Goal: Register for event/course

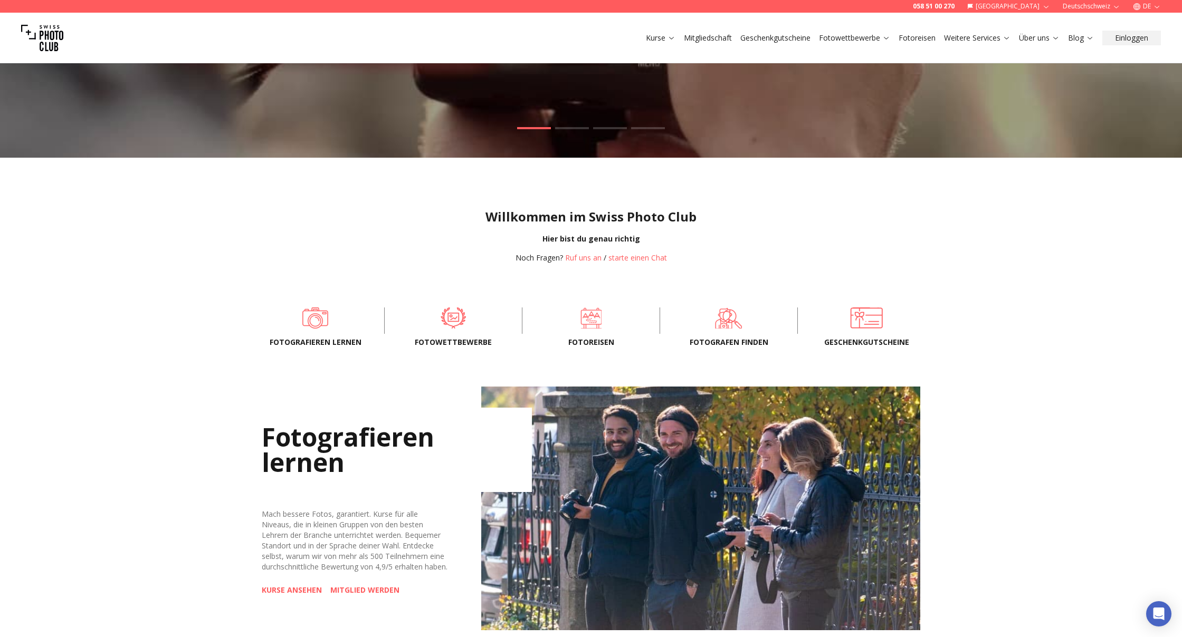
scroll to position [345, 0]
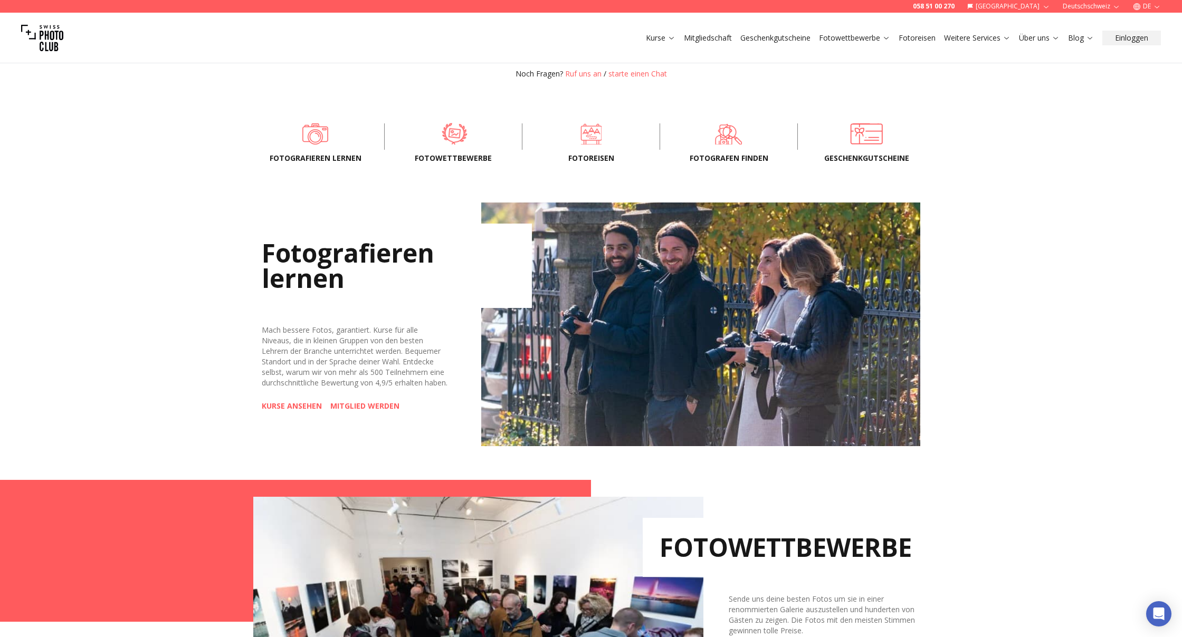
click at [452, 131] on span at bounding box center [454, 134] width 105 height 32
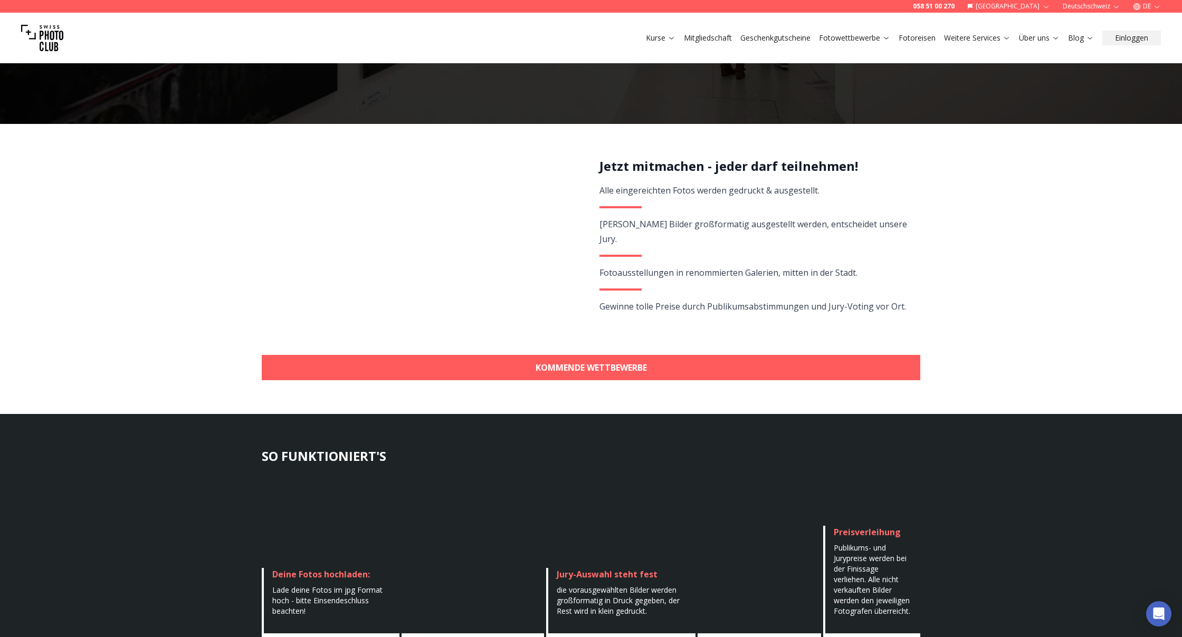
scroll to position [141, 0]
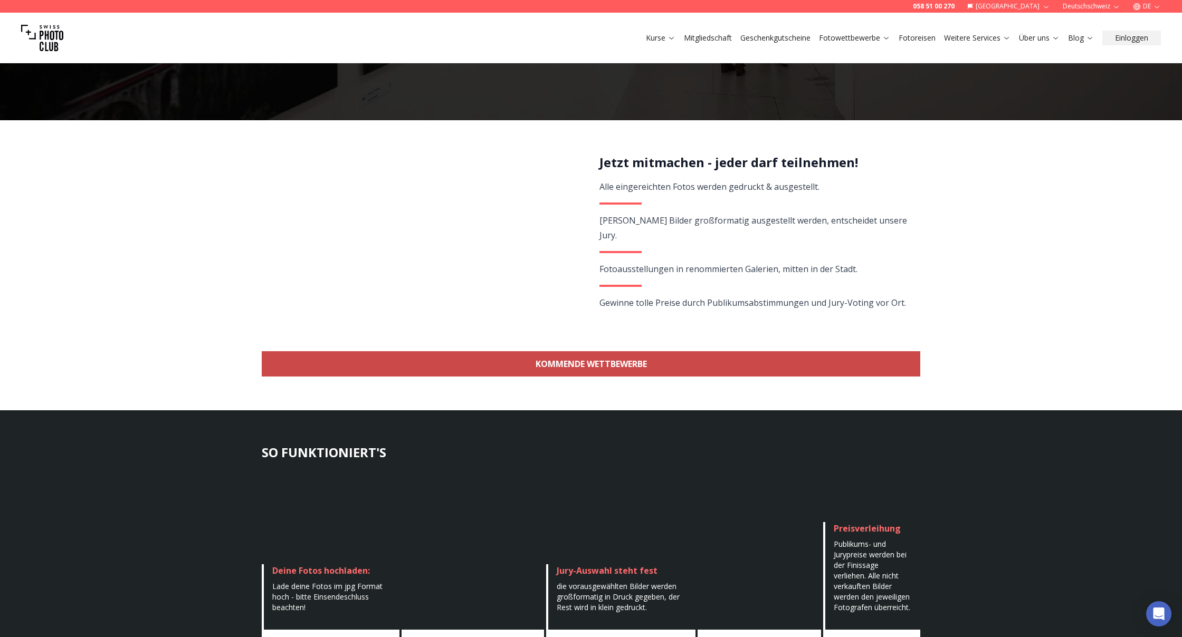
click at [557, 360] on link "KOMMENDE WETTBEWERBE" at bounding box center [591, 363] width 658 height 25
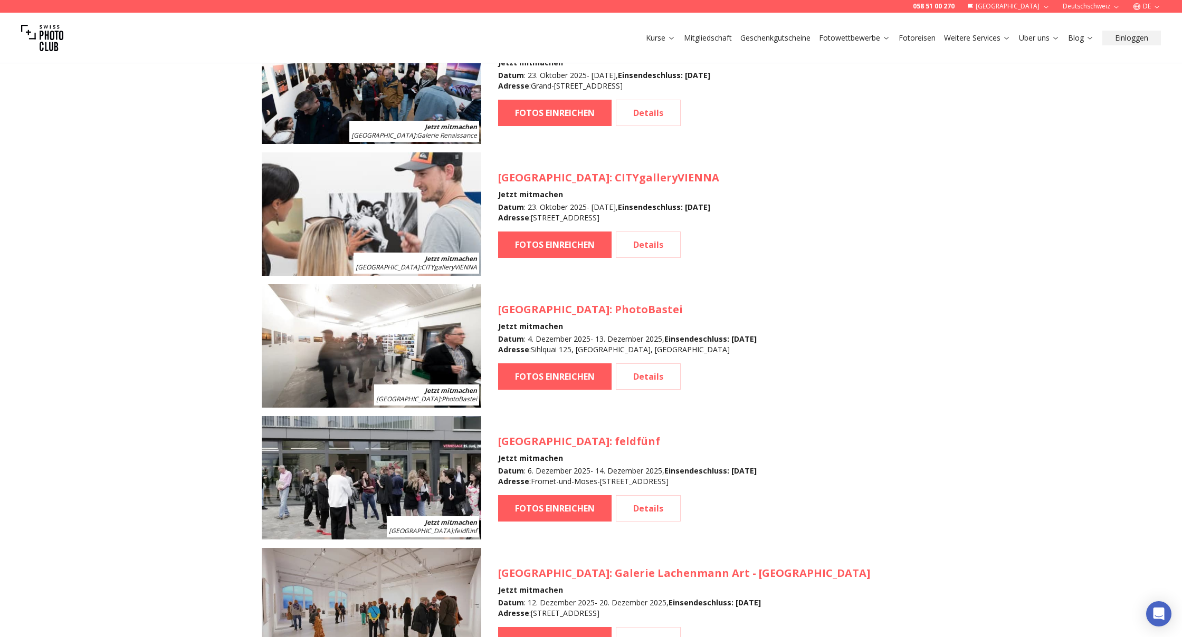
scroll to position [1046, 0]
click at [533, 369] on link "FOTOS EINREICHEN" at bounding box center [554, 376] width 113 height 26
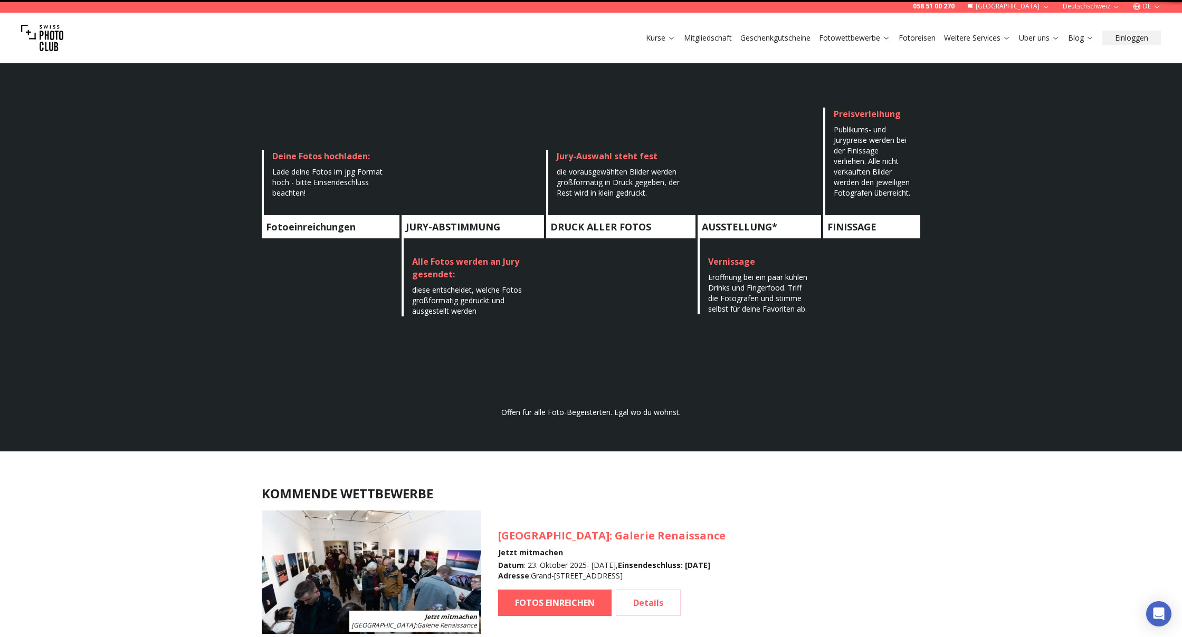
scroll to position [940, 0]
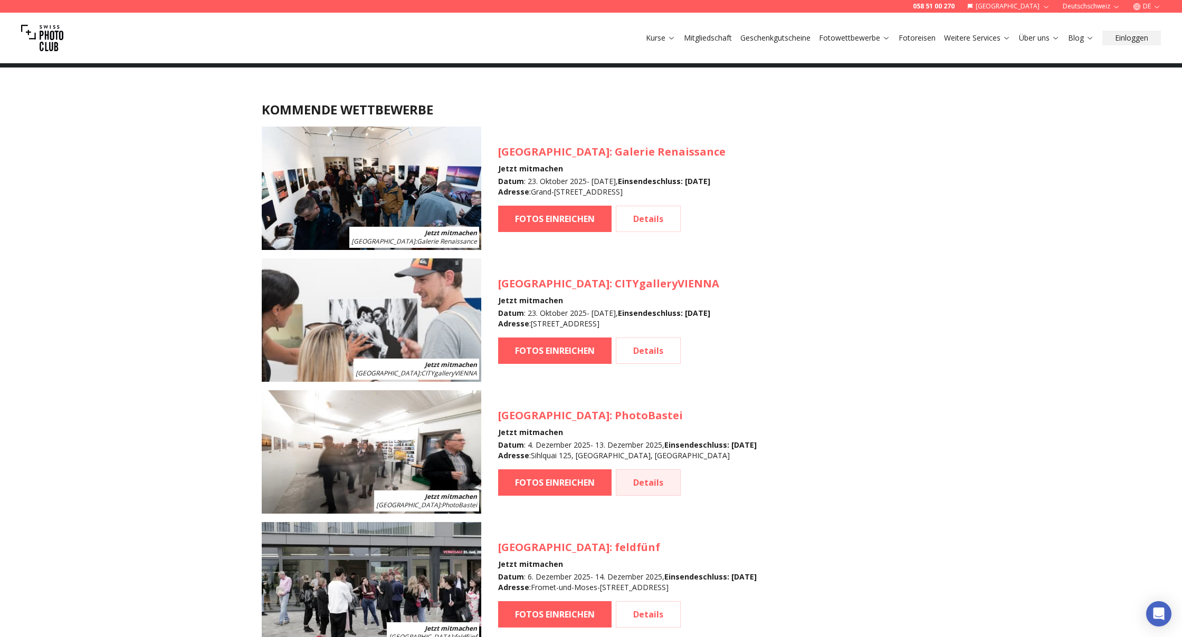
click at [648, 478] on link "Details" at bounding box center [648, 482] width 65 height 26
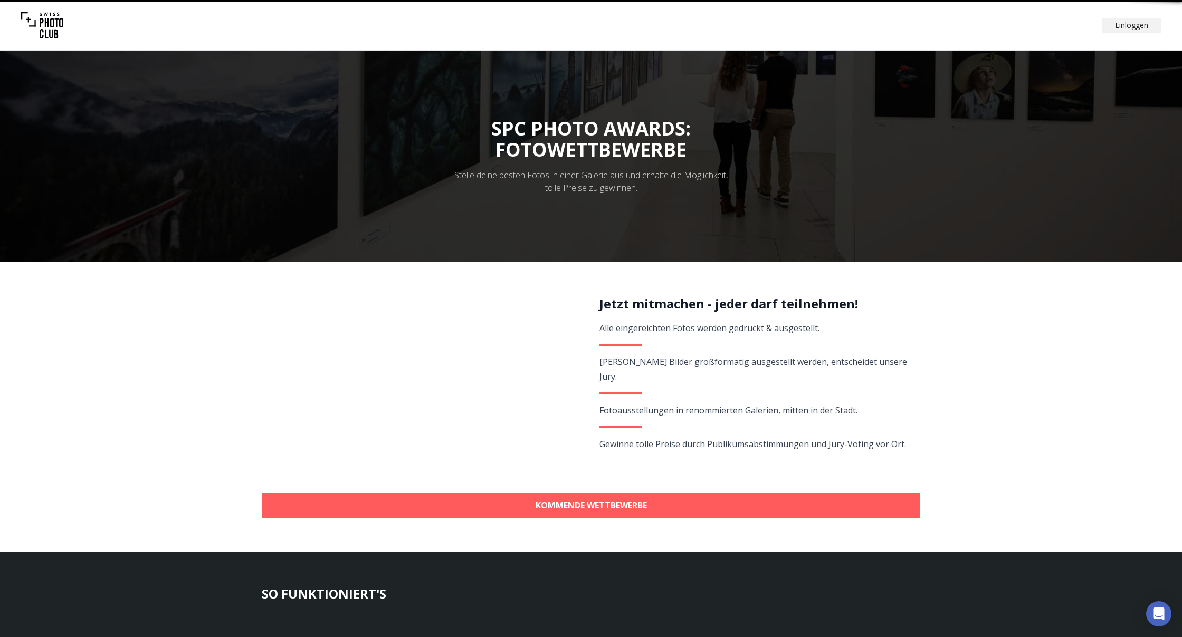
scroll to position [940, 0]
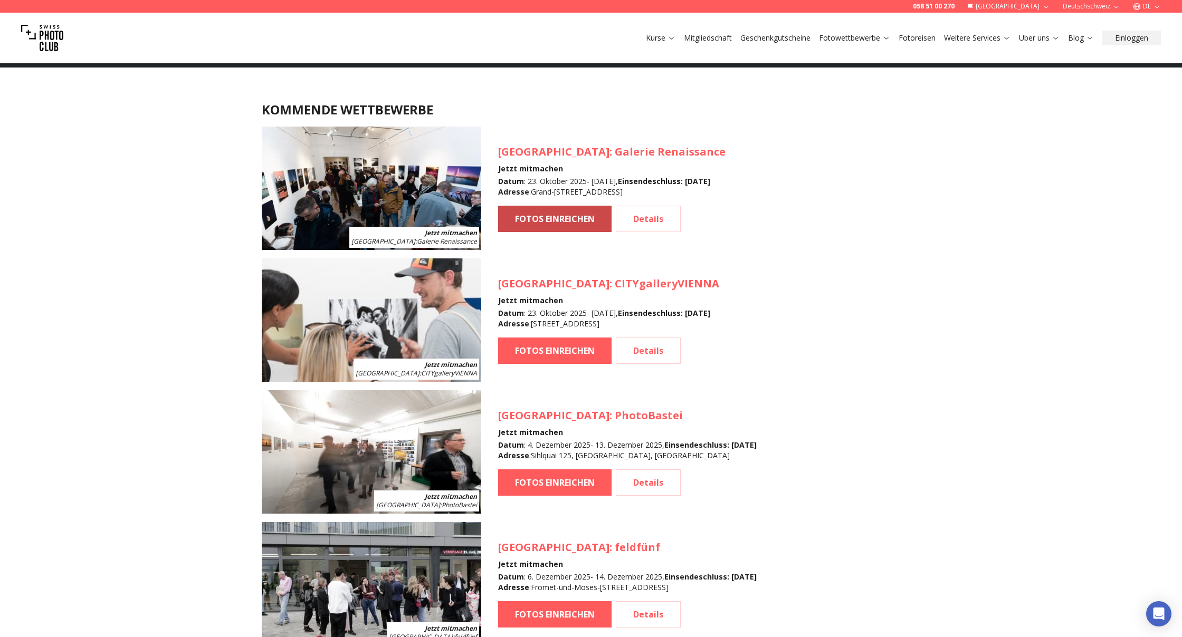
click at [553, 221] on link "FOTOS EINREICHEN" at bounding box center [554, 219] width 113 height 26
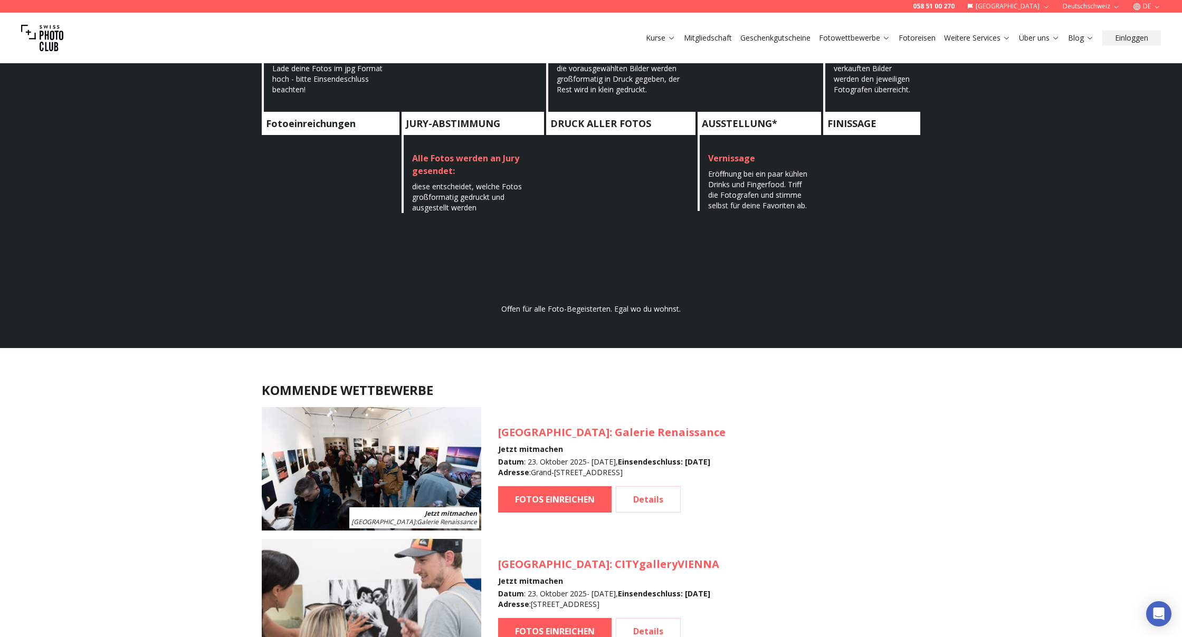
scroll to position [786, 0]
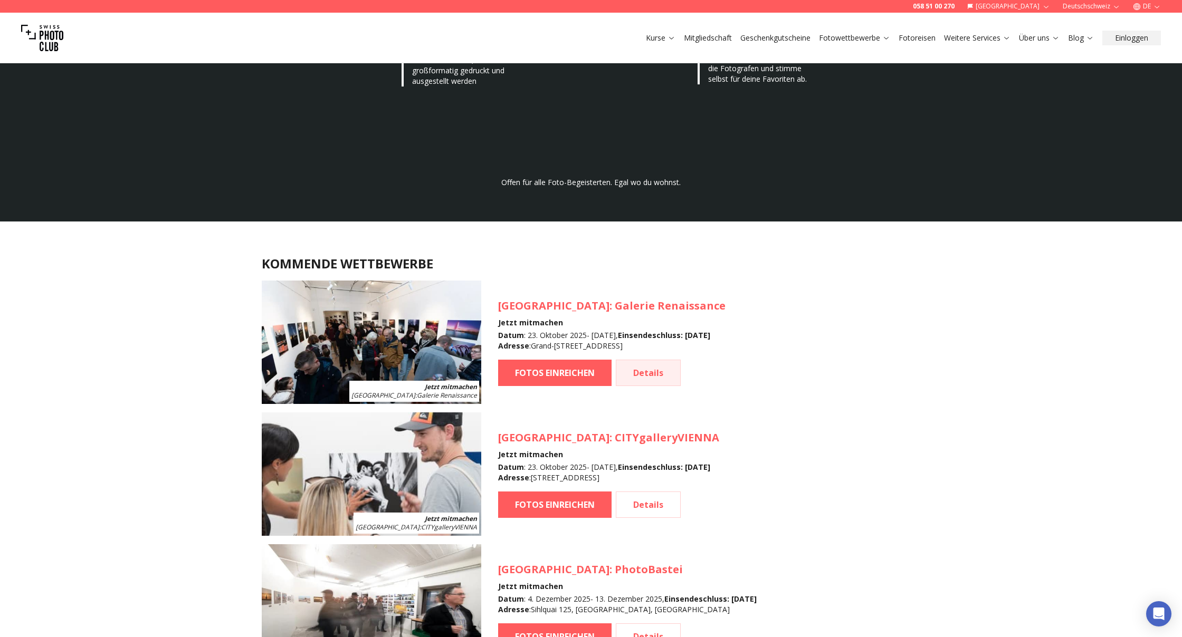
click at [646, 367] on link "Details" at bounding box center [648, 373] width 65 height 26
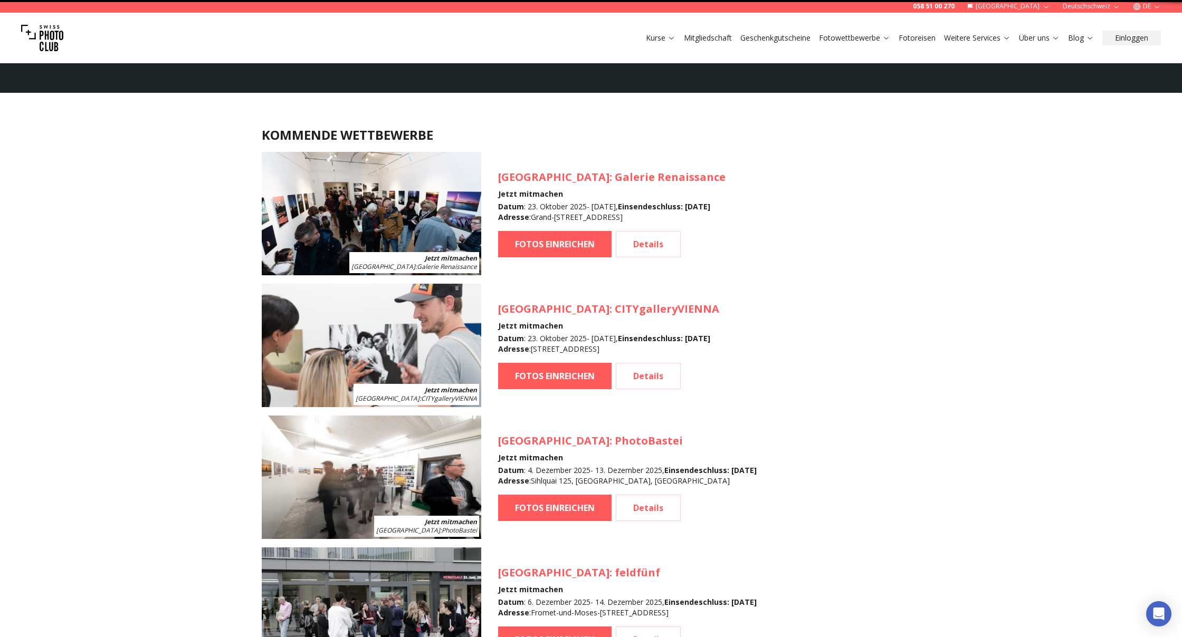
scroll to position [940, 0]
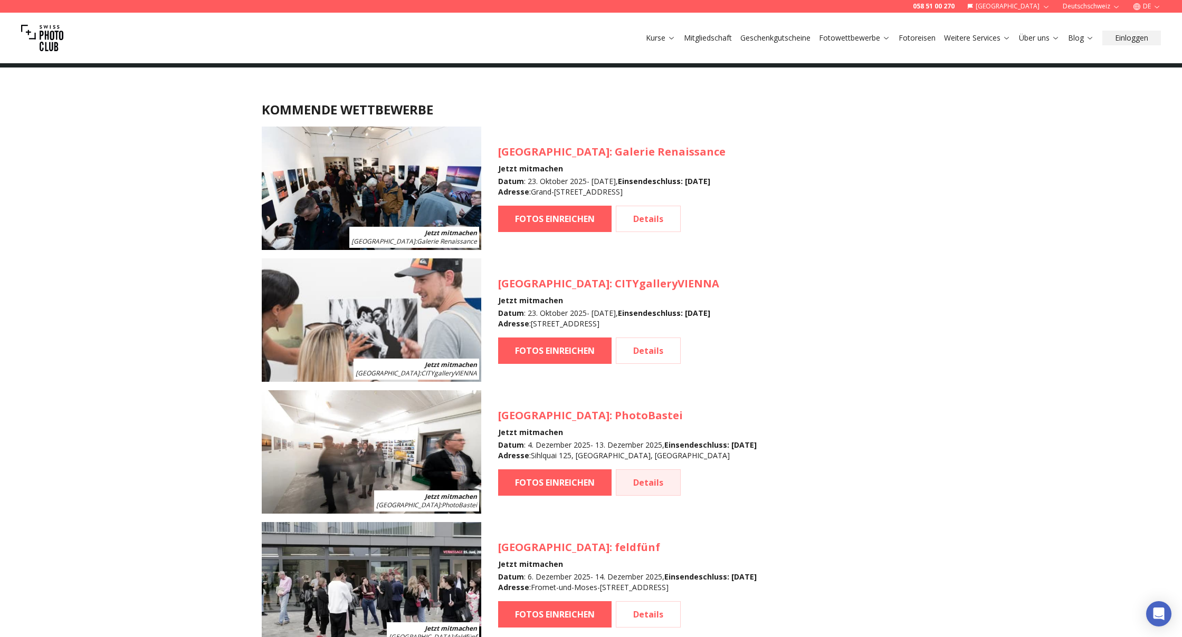
click at [648, 491] on link "Details" at bounding box center [648, 482] width 65 height 26
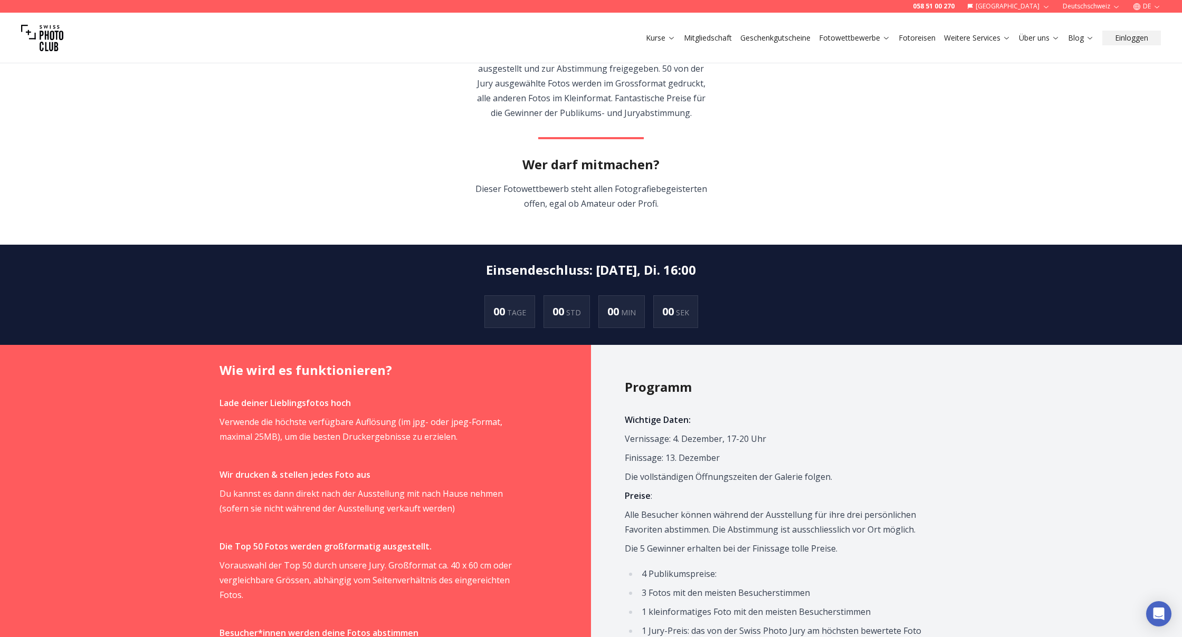
scroll to position [498, 0]
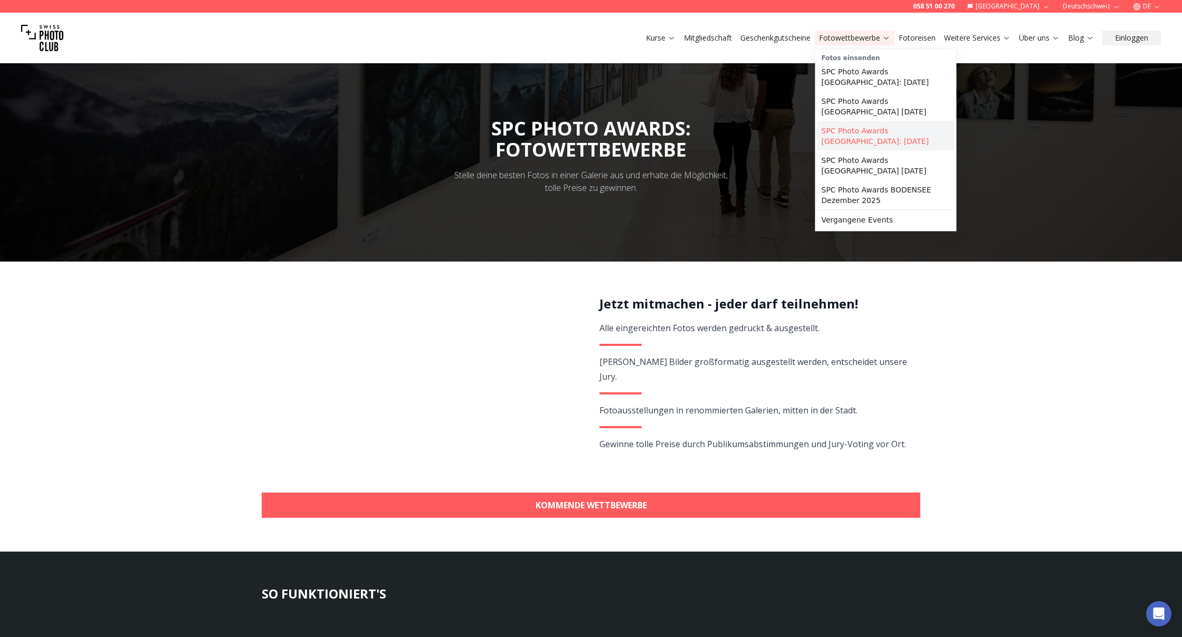
click at [863, 136] on link "SPC Photo Awards [GEOGRAPHIC_DATA]: [DATE]" at bounding box center [885, 136] width 137 height 30
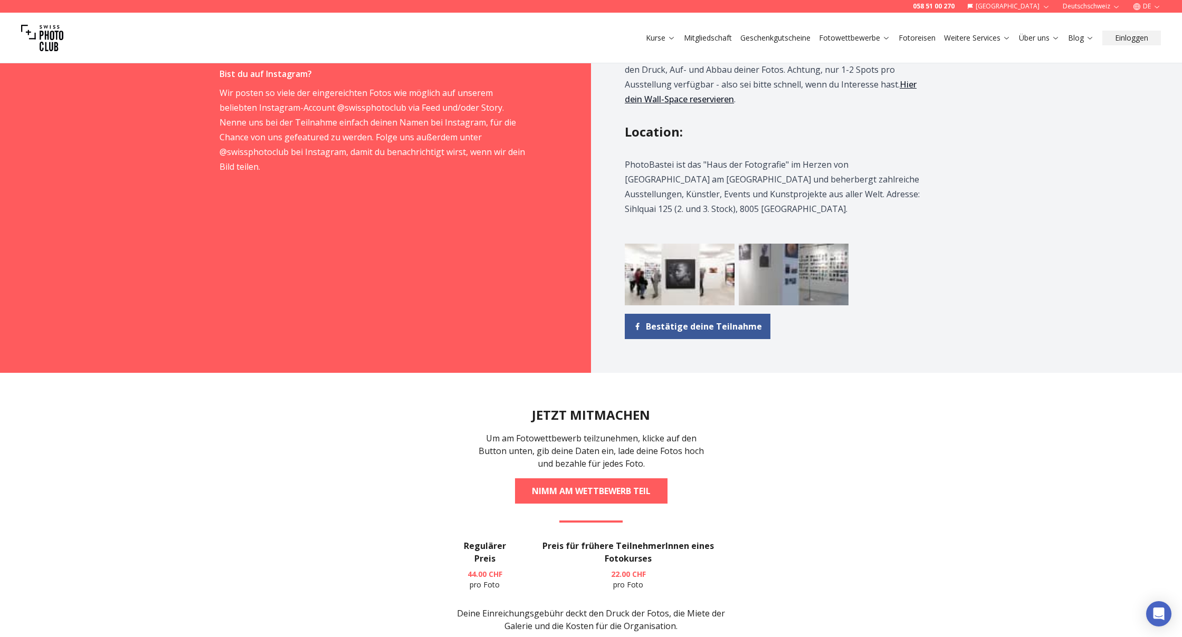
scroll to position [1183, 0]
